Goal: Communication & Community: Answer question/provide support

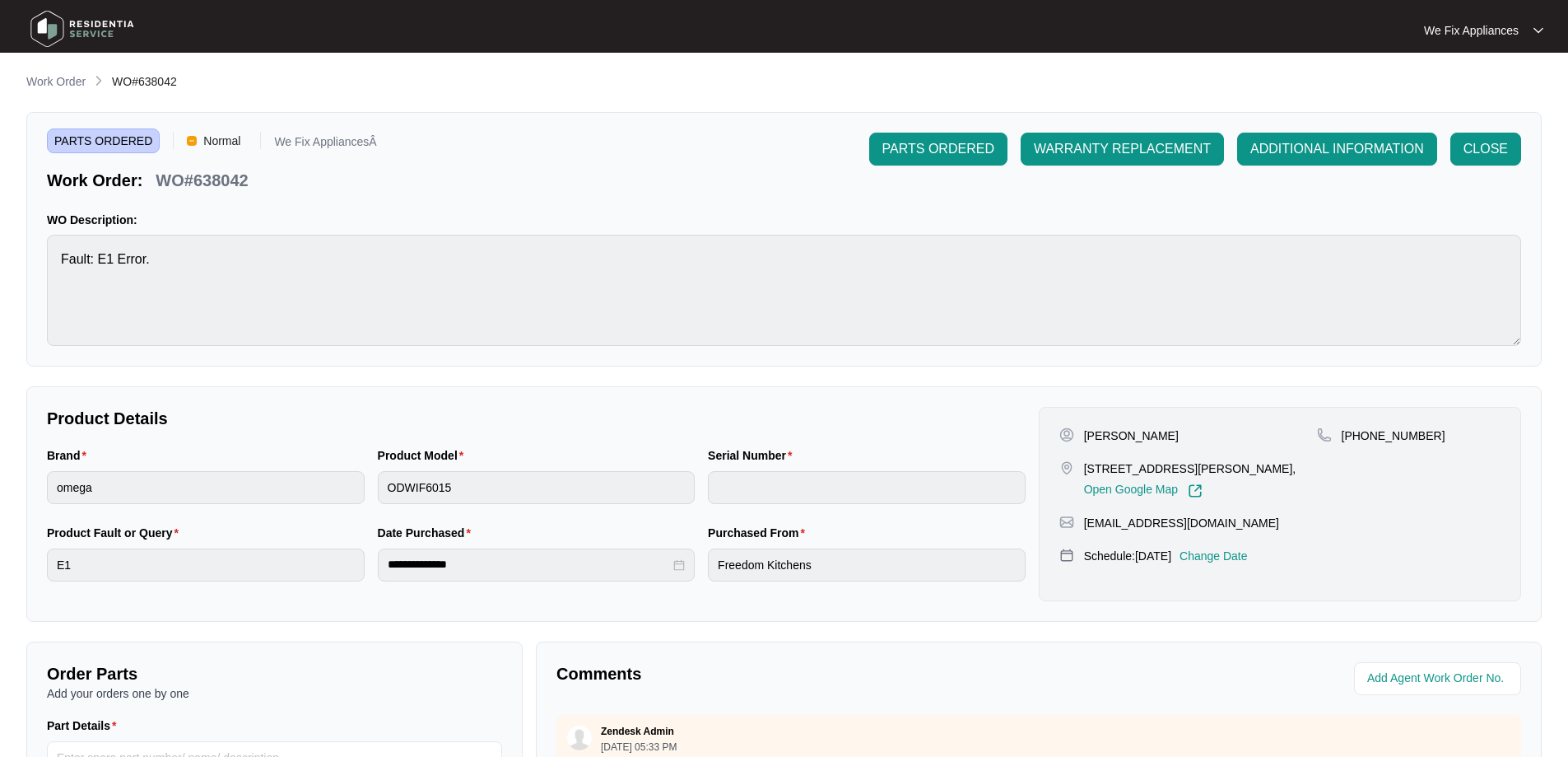
click at [65, 31] on img at bounding box center [82, 28] width 115 height 50
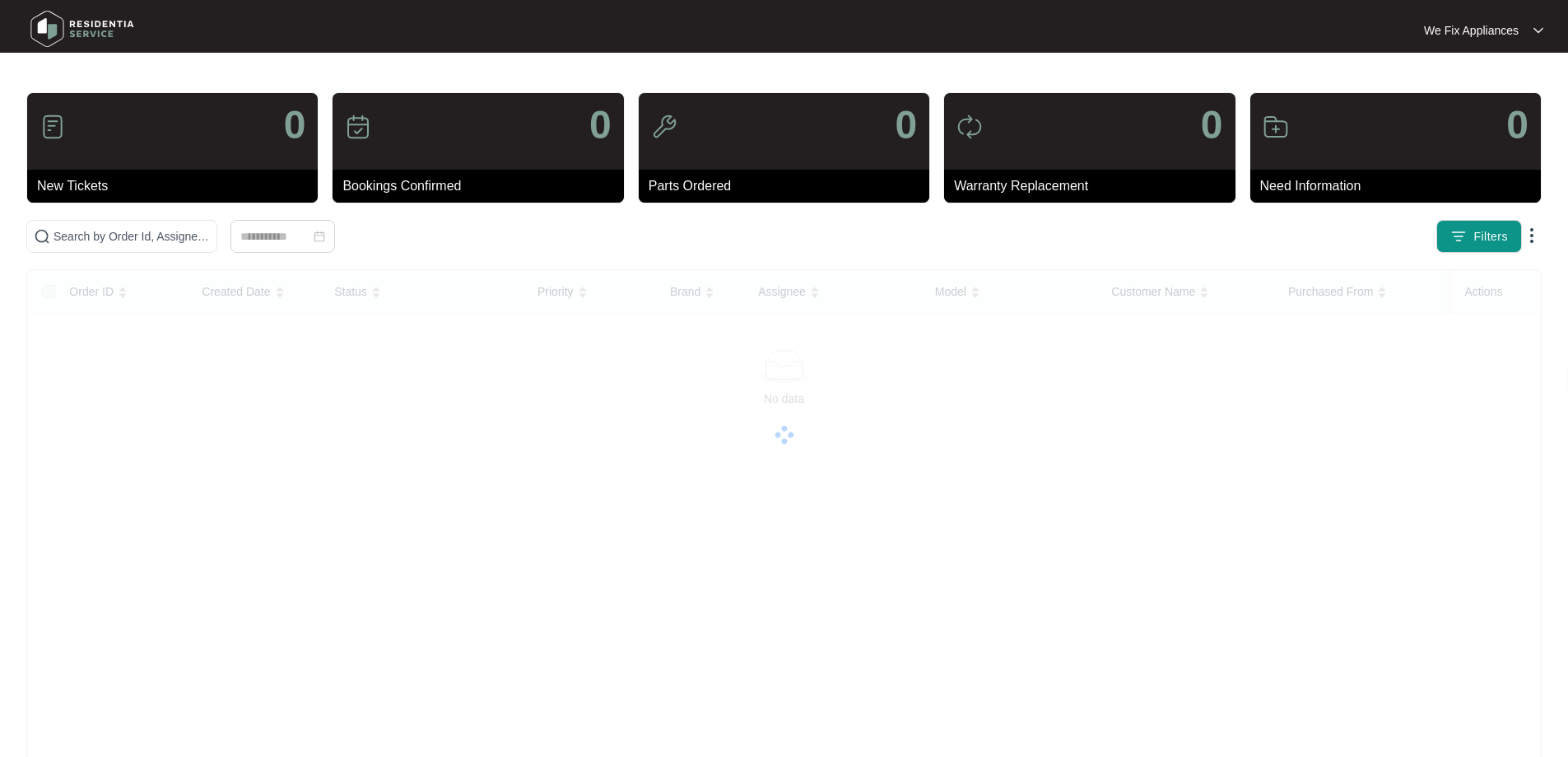
click at [49, 27] on img at bounding box center [82, 28] width 115 height 50
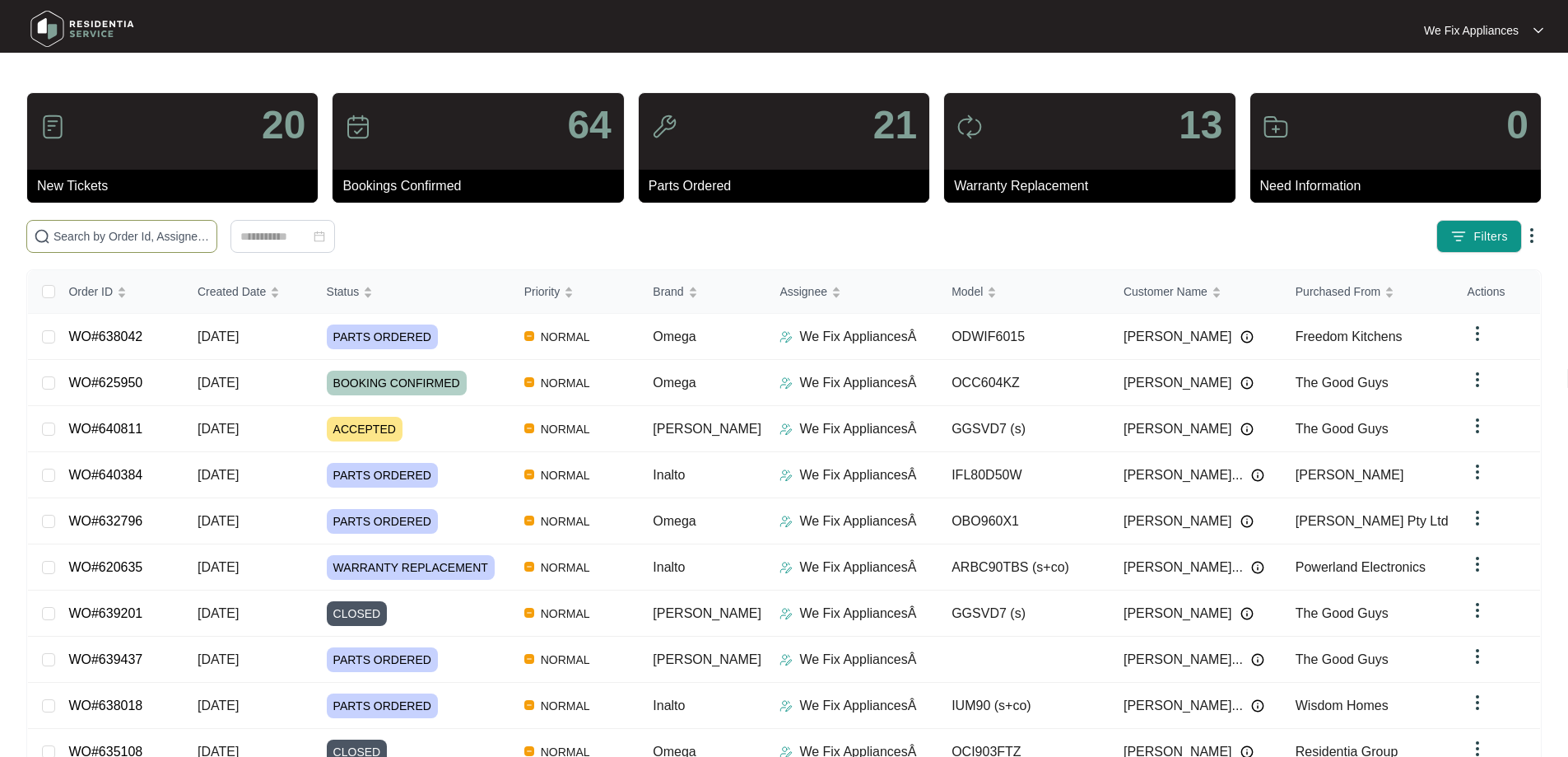
click at [93, 239] on input "text" at bounding box center [132, 236] width 156 height 19
paste input "636629"
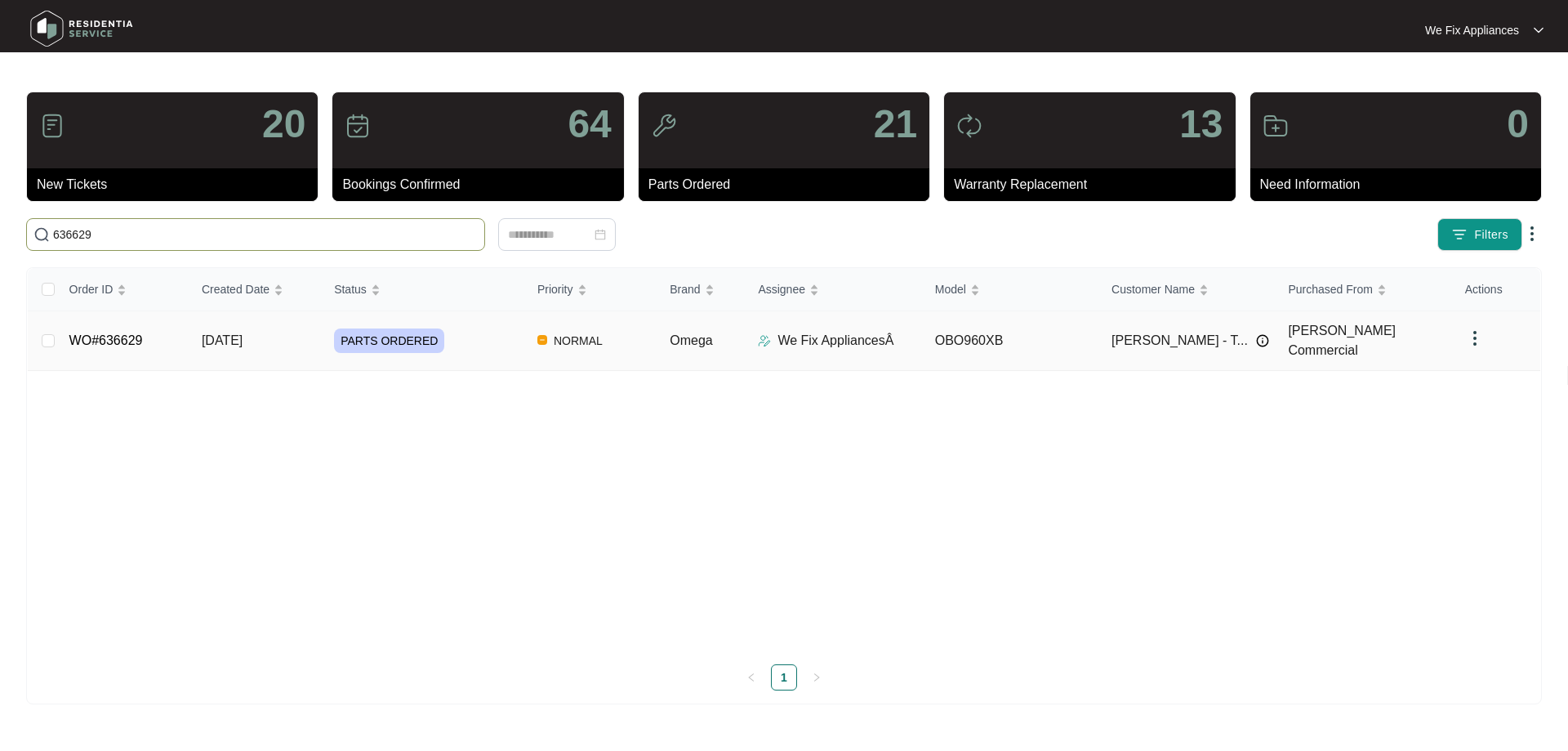
type input "636629"
click at [391, 330] on span "PARTS ORDERED" at bounding box center [389, 340] width 111 height 24
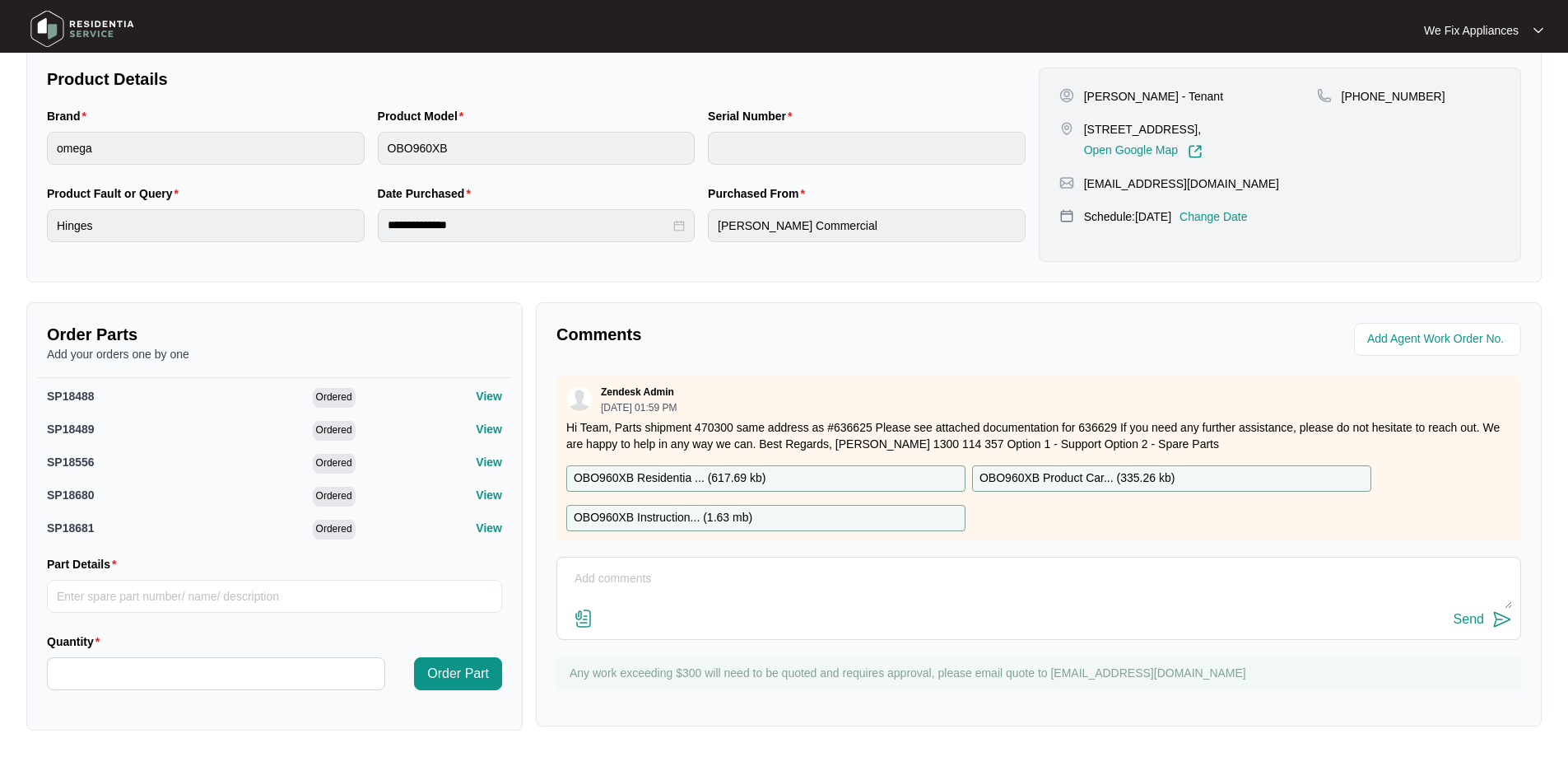
click at [481, 400] on p "View" at bounding box center [489, 395] width 26 height 17
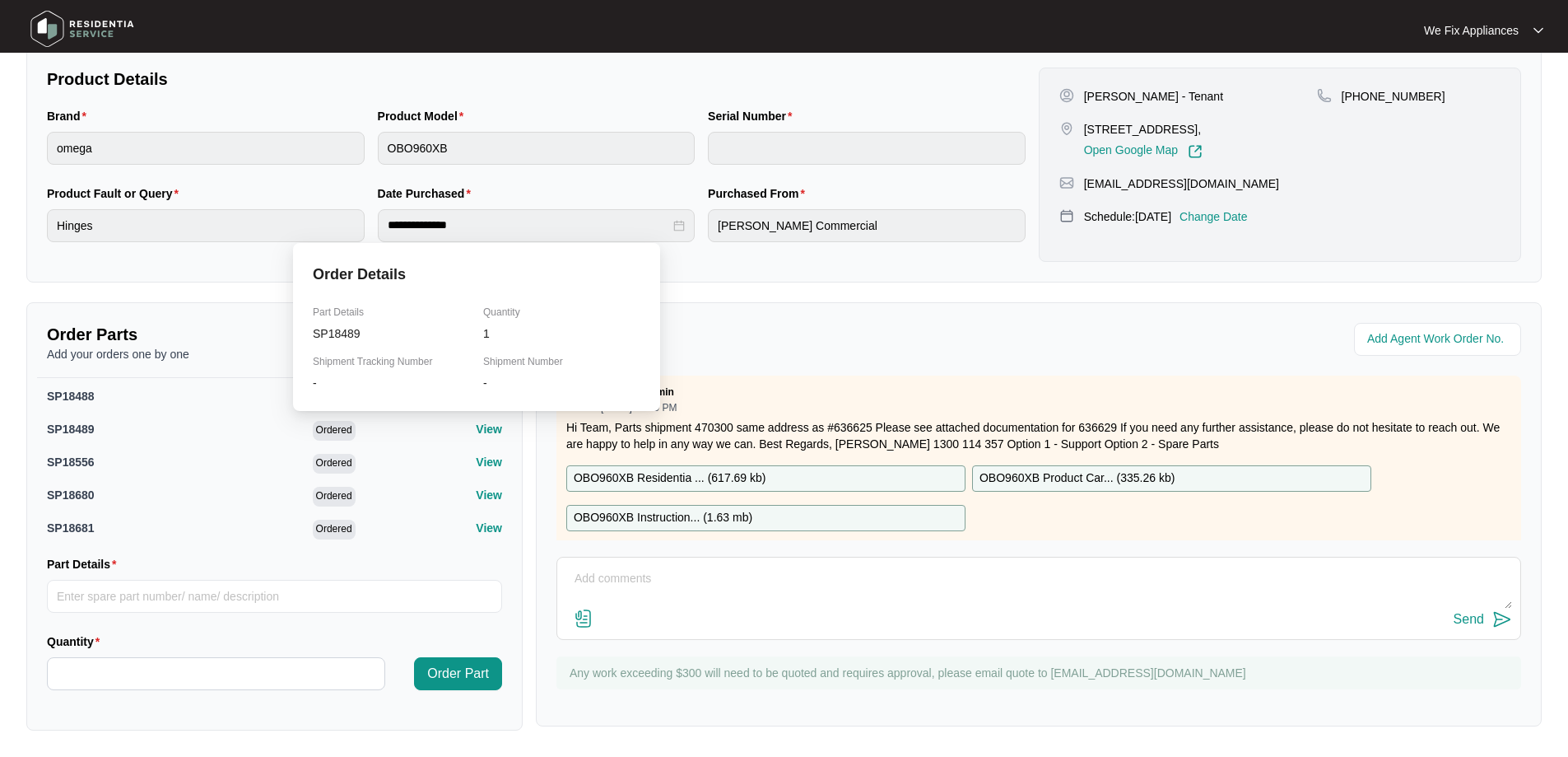
click at [476, 429] on p "View" at bounding box center [489, 428] width 26 height 17
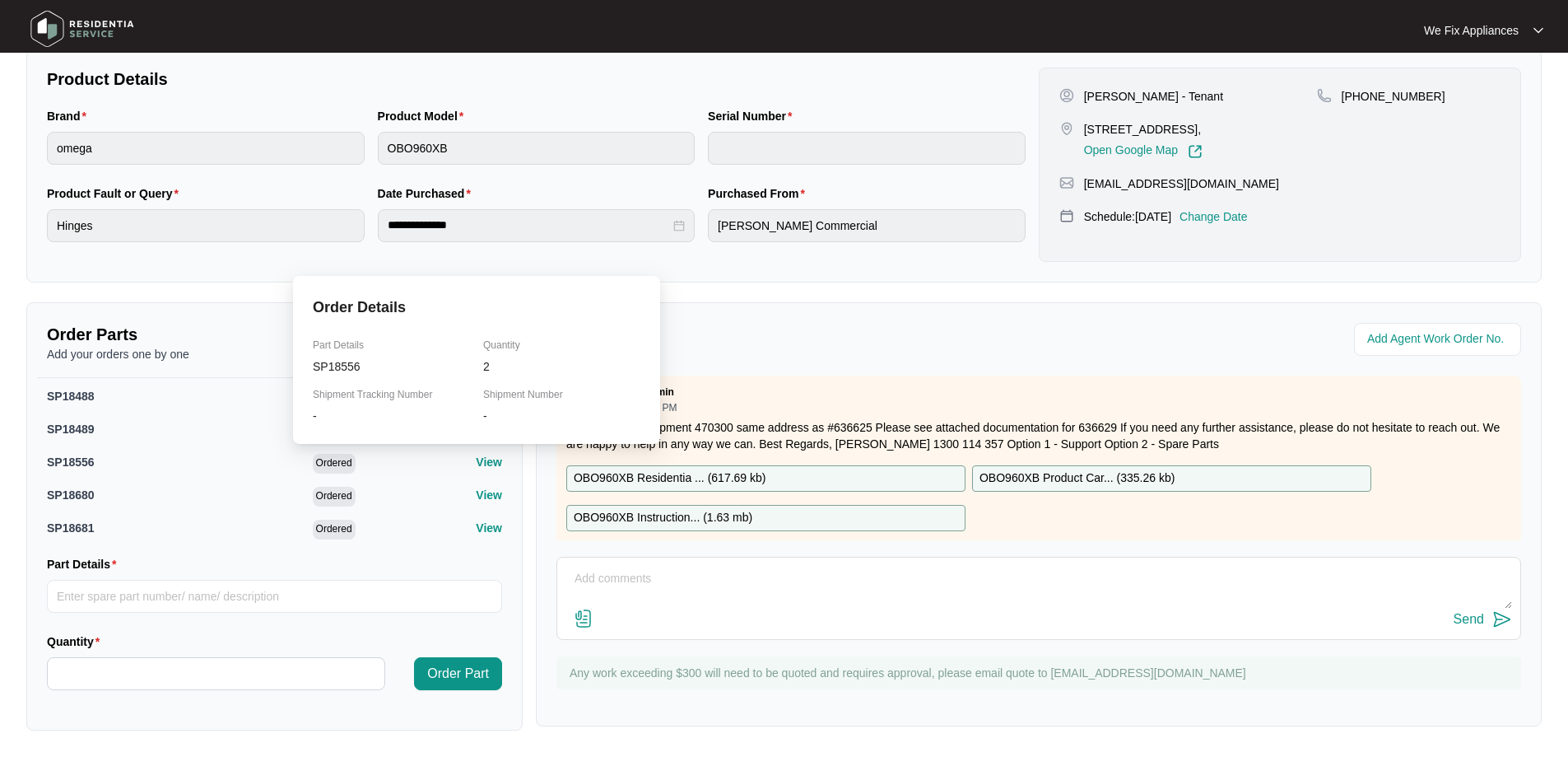
click at [479, 458] on p "View" at bounding box center [489, 462] width 26 height 17
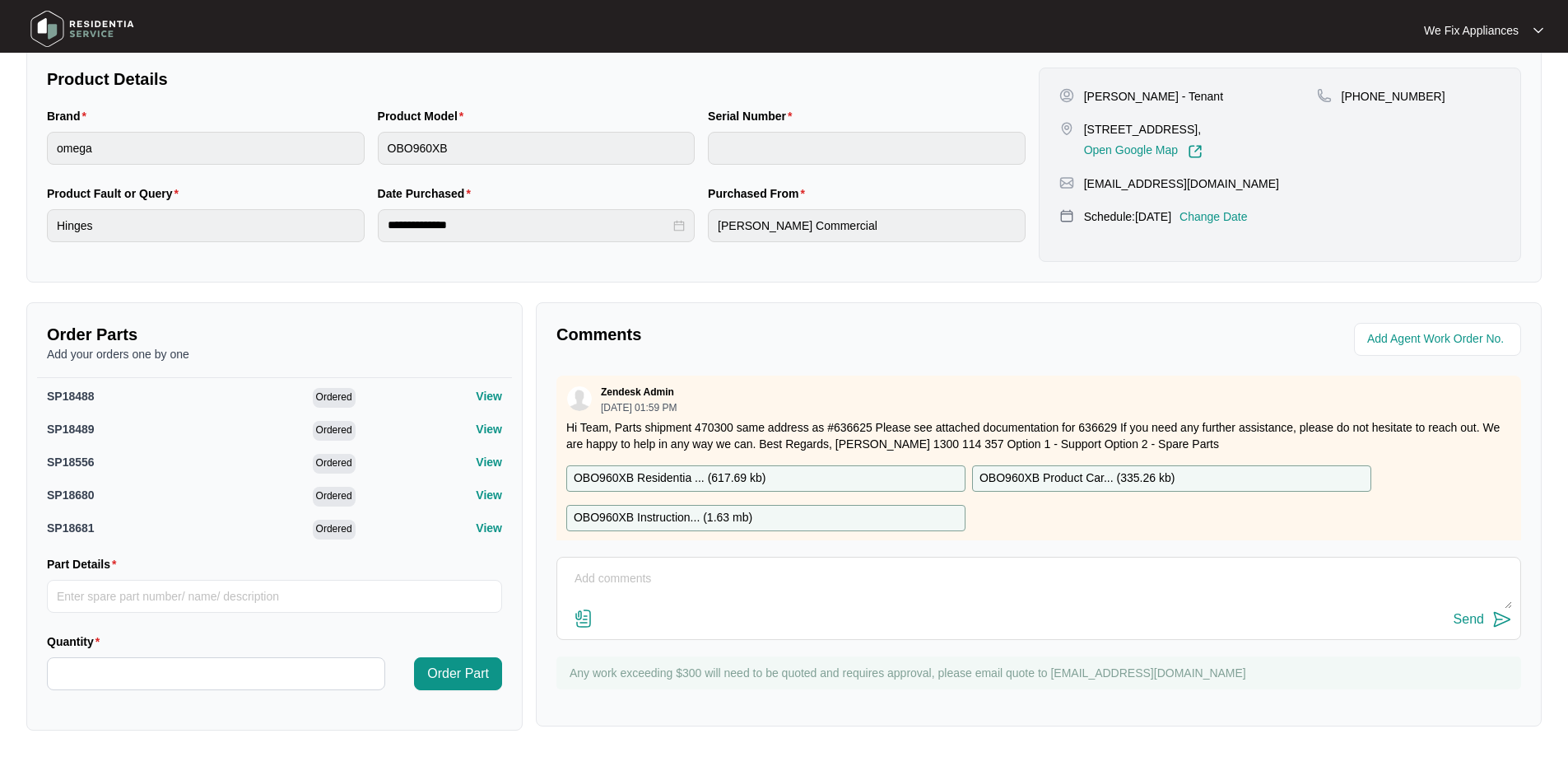
click at [472, 504] on div "View" at bounding box center [473, 496] width 57 height 20
click at [480, 488] on p "View" at bounding box center [489, 494] width 26 height 17
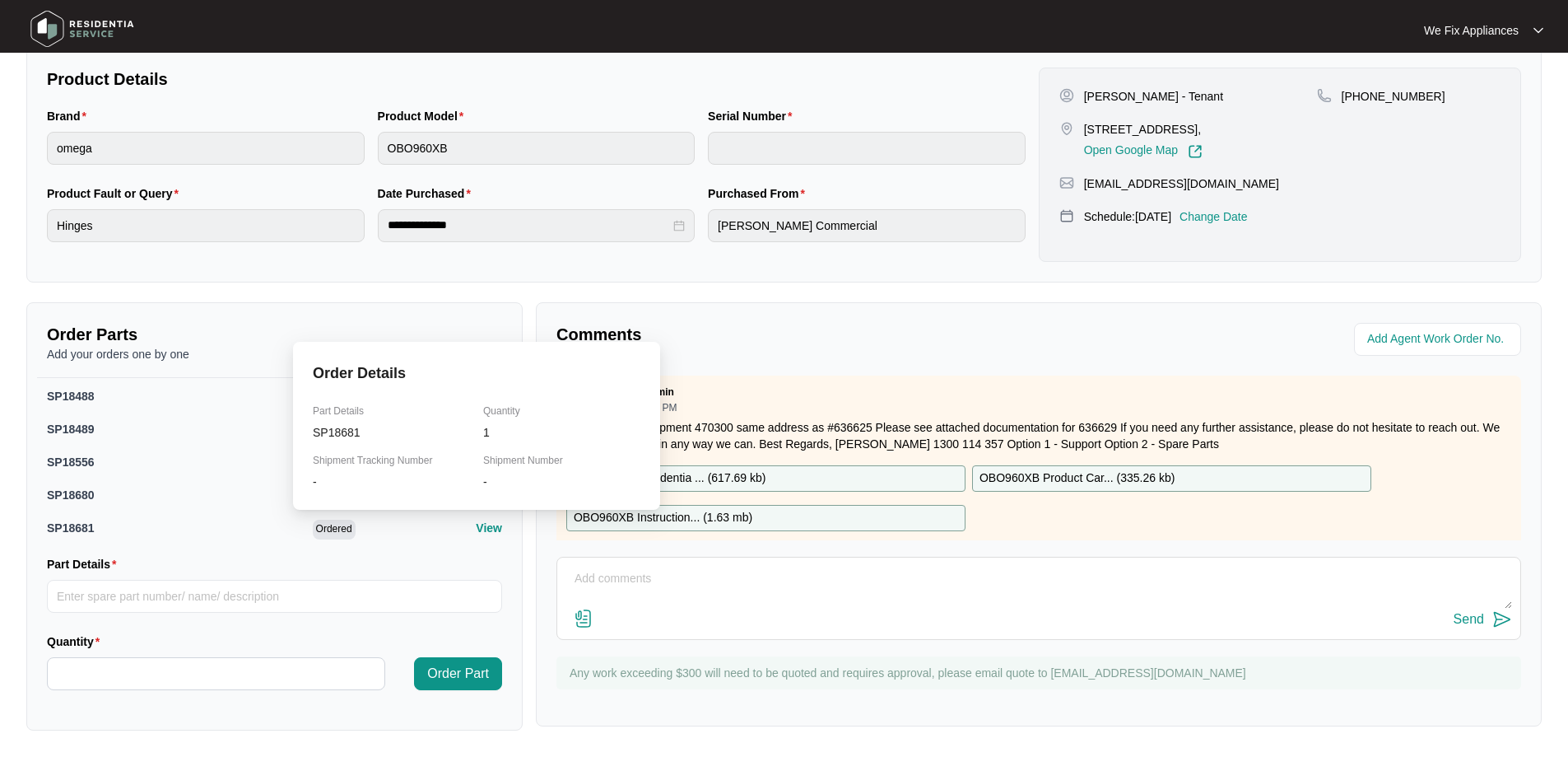
click at [478, 523] on p "View" at bounding box center [489, 527] width 26 height 17
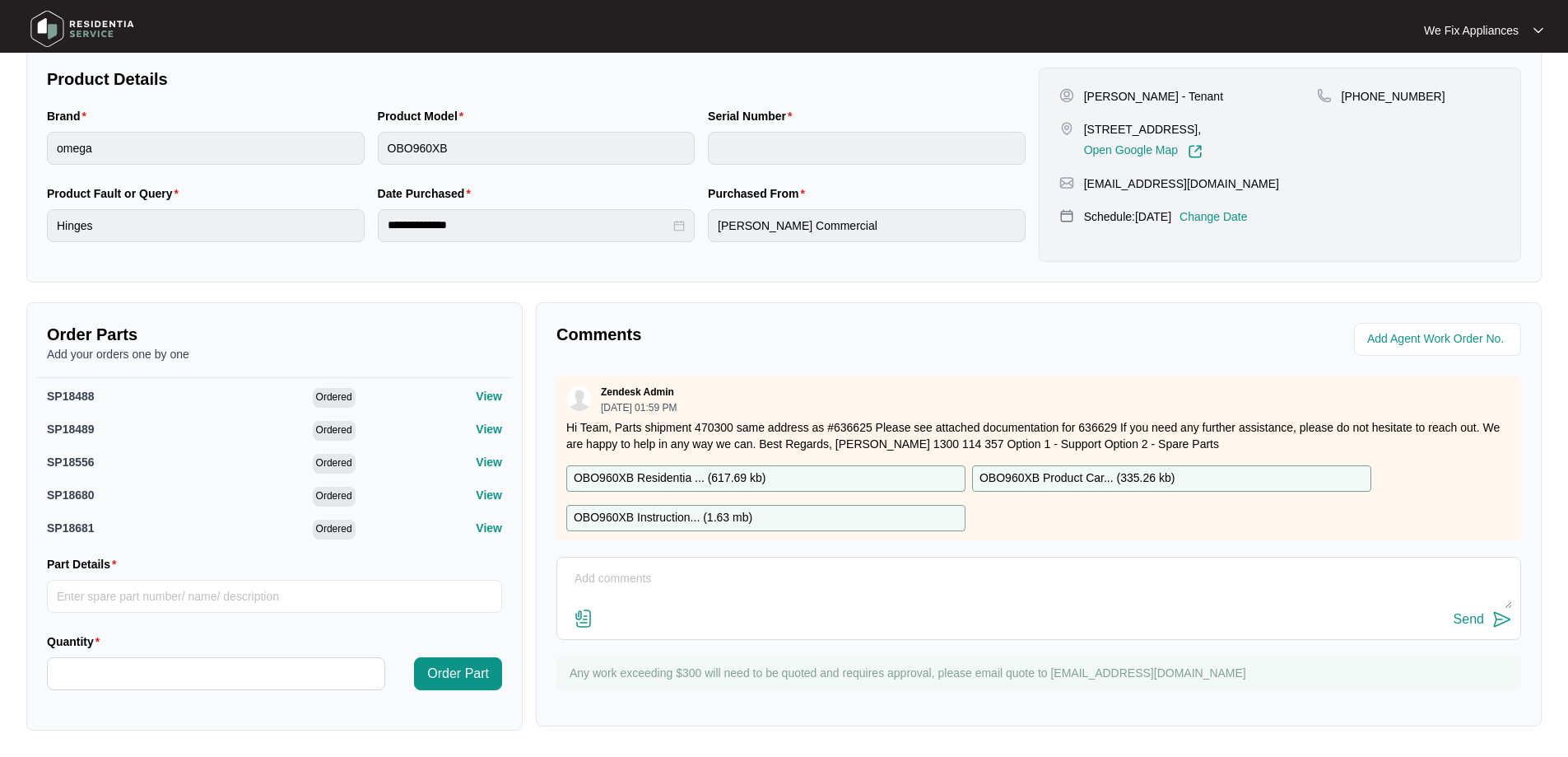
click at [685, 575] on textarea at bounding box center [1038, 587] width 946 height 43
type textarea "Hi team we recieved some parts for this repair but there seems to be some parts…"
click at [1482, 629] on button "Send" at bounding box center [1483, 619] width 59 height 22
